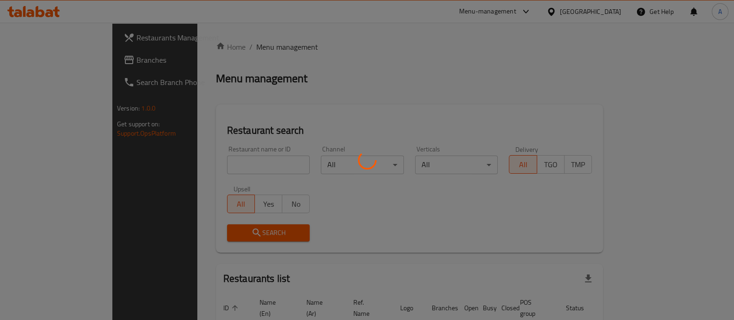
click at [250, 168] on div at bounding box center [367, 160] width 734 height 320
click at [234, 171] on div at bounding box center [367, 160] width 734 height 320
click at [224, 161] on div at bounding box center [367, 160] width 734 height 320
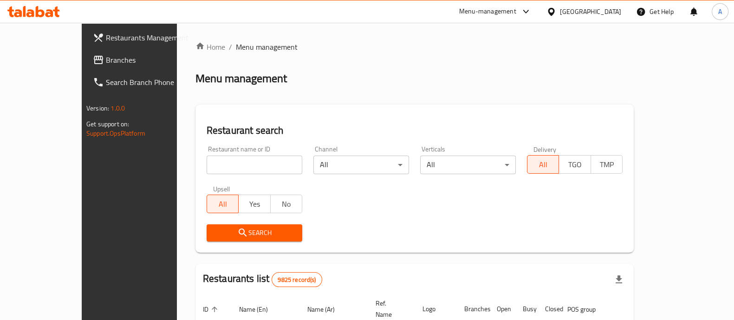
click at [223, 174] on div "Restaurant name or ID Restaurant name or ID" at bounding box center [254, 159] width 107 height 39
click at [223, 169] on input "search" at bounding box center [255, 165] width 96 height 19
type input "barid yesarsih"
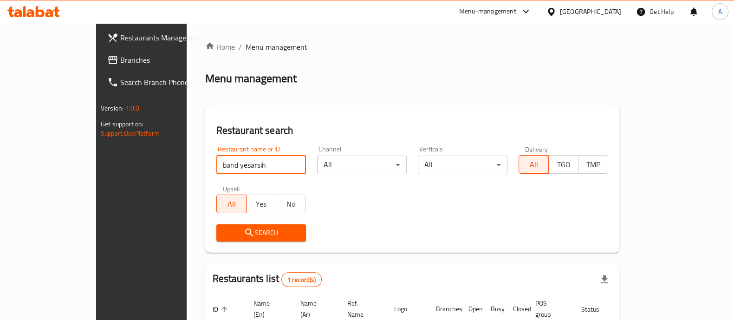
scroll to position [58, 0]
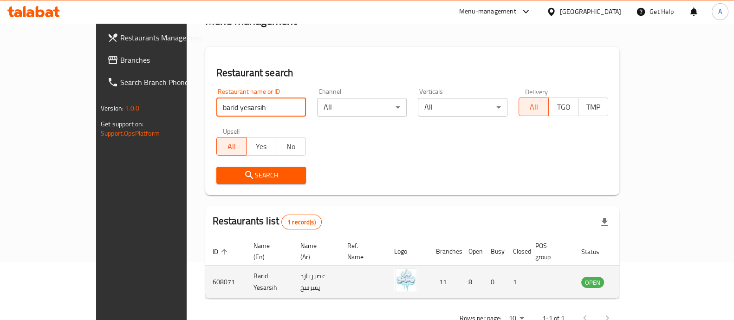
click at [293, 268] on td "عصير بارد يسرسح" at bounding box center [316, 282] width 47 height 33
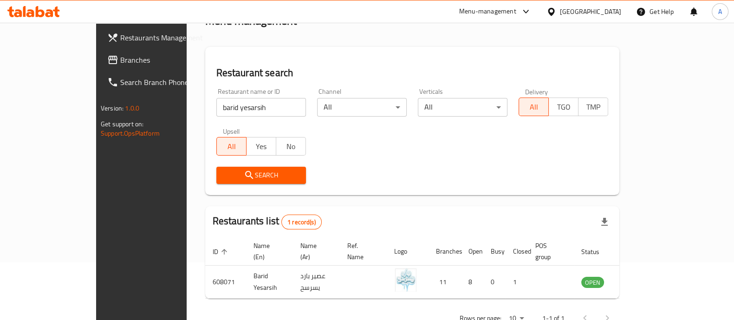
click at [216, 110] on input "barid yesarsih" at bounding box center [261, 107] width 90 height 19
click at [371, 136] on div "Restaurant name or ID barid yesarsih Restaurant name or ID Channel All ​ Vertic…" at bounding box center [412, 136] width 403 height 107
drag, startPoint x: 225, startPoint y: 106, endPoint x: 100, endPoint y: 107, distance: 125.4
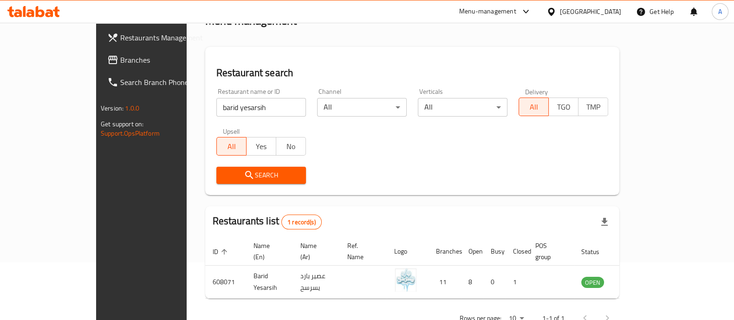
click at [100, 107] on div "Restaurants Management Branches Search Branch Phone Version: 1.0.0 Get support …" at bounding box center [367, 157] width 542 height 384
